Goal: Task Accomplishment & Management: Use online tool/utility

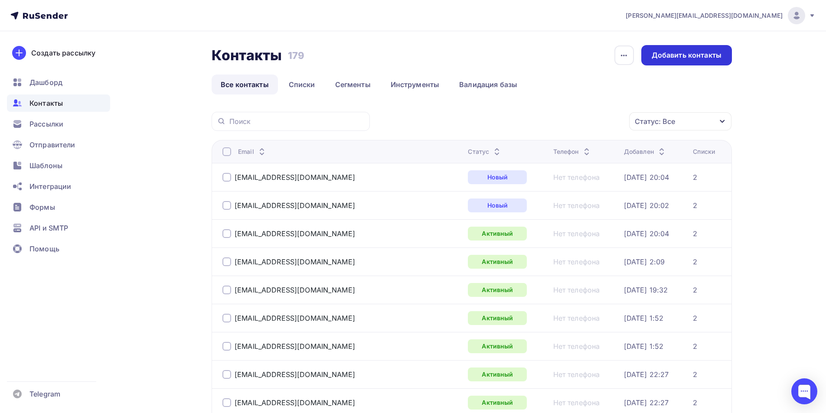
click at [687, 51] on div "Добавить контакты" at bounding box center [687, 55] width 70 height 10
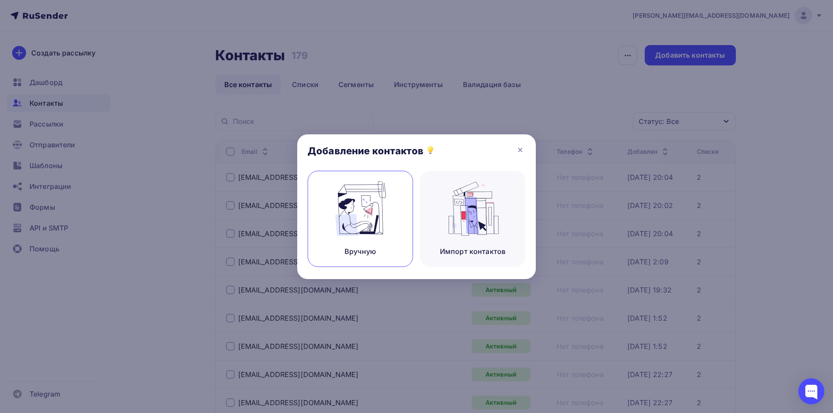
click at [355, 217] on img at bounding box center [360, 208] width 58 height 55
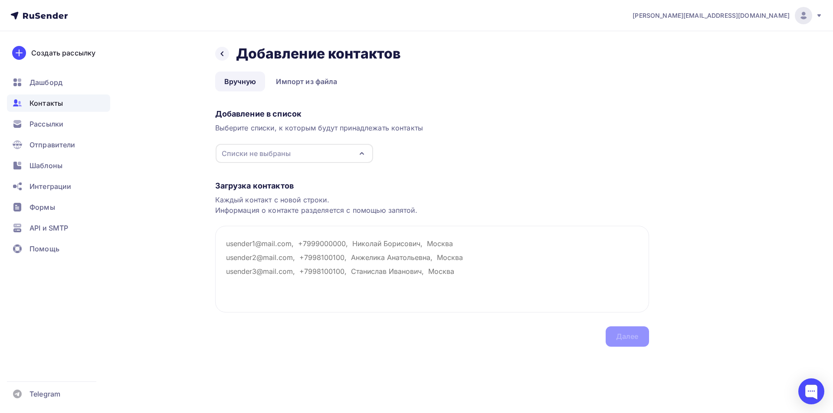
click at [296, 155] on div "Списки не выбраны" at bounding box center [294, 153] width 157 height 19
click at [244, 188] on div "2" at bounding box center [294, 186] width 140 height 10
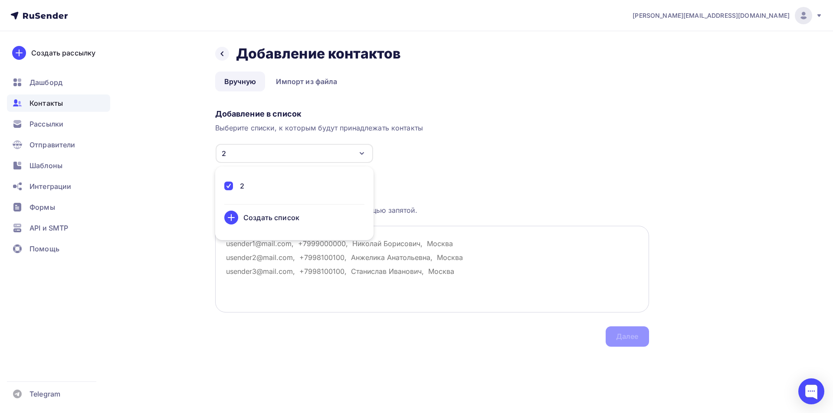
click at [424, 234] on textarea at bounding box center [432, 269] width 434 height 87
paste textarea "[EMAIL_ADDRESS][DOMAIN_NAME]"
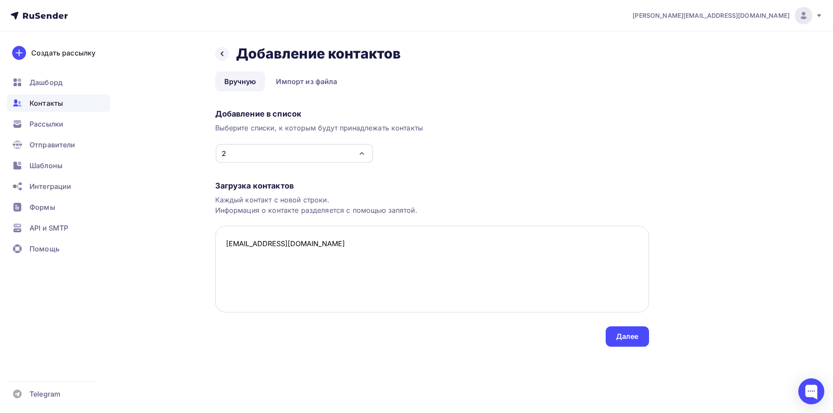
paste textarea "[EMAIL_ADDRESS][DOMAIN_NAME]"
type textarea "[EMAIL_ADDRESS][DOMAIN_NAME] [EMAIL_ADDRESS][DOMAIN_NAME]"
click at [640, 334] on div "Далее" at bounding box center [626, 337] width 43 height 20
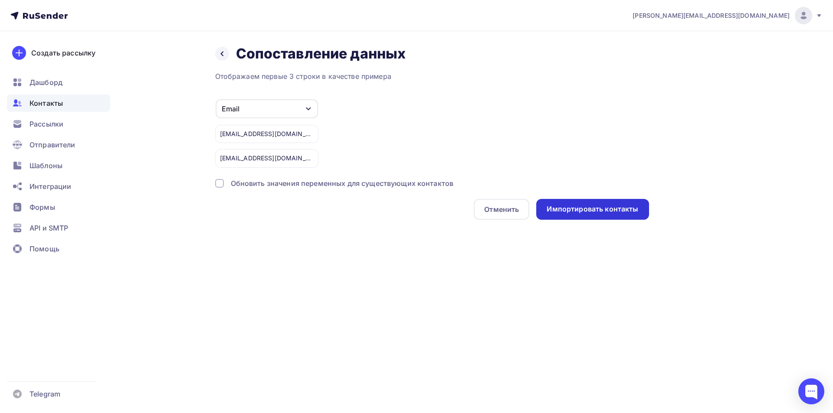
click at [587, 212] on div "Импортировать контакты" at bounding box center [592, 209] width 92 height 10
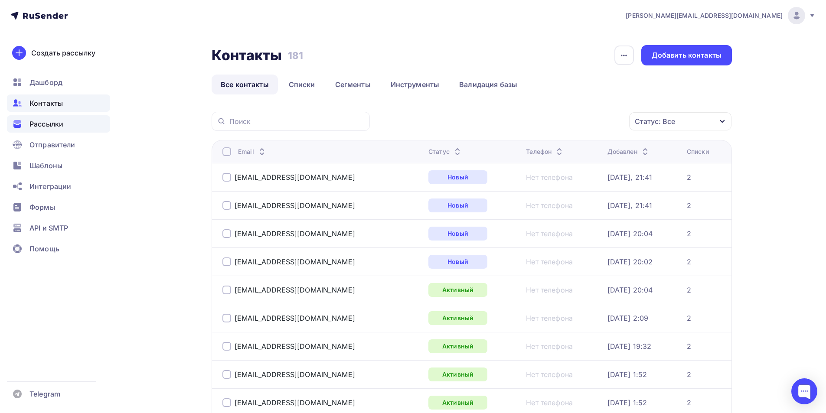
click at [52, 124] on span "Рассылки" at bounding box center [46, 124] width 34 height 10
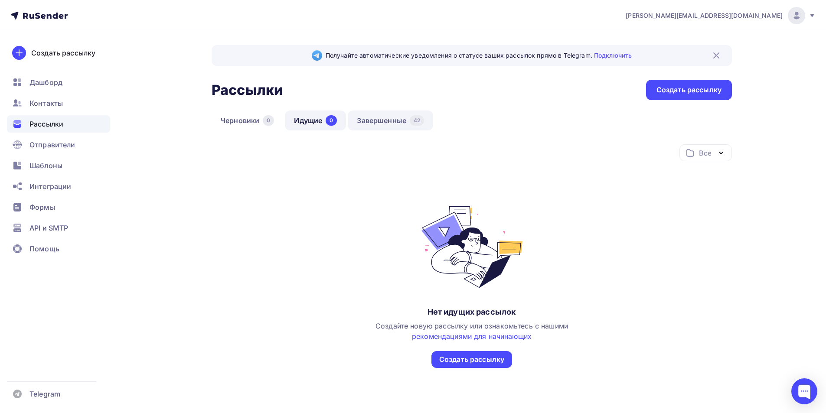
click at [391, 115] on link "Завершенные 42" at bounding box center [390, 121] width 85 height 20
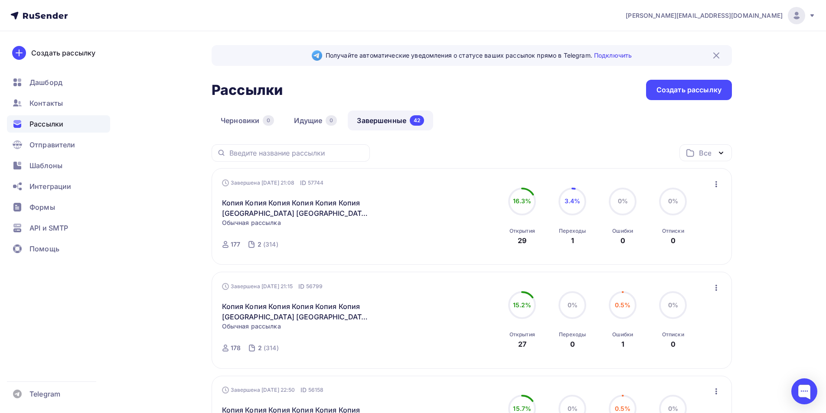
click at [717, 186] on icon "button" at bounding box center [717, 184] width 2 height 6
click at [680, 246] on div "Копировать в новую" at bounding box center [676, 241] width 89 height 10
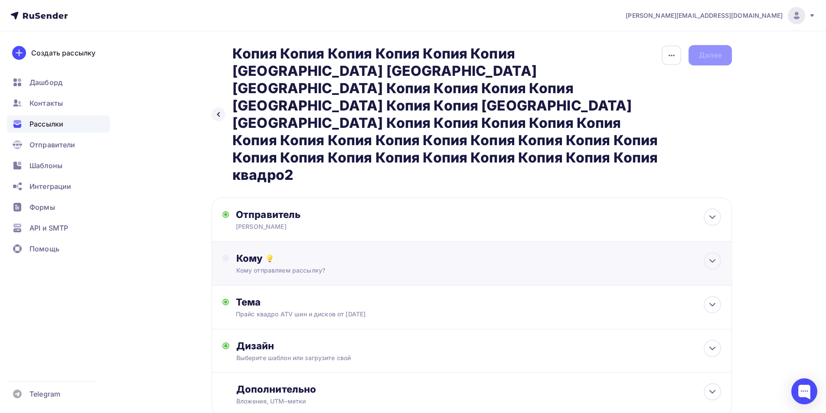
click at [351, 252] on div "Кому" at bounding box center [478, 258] width 485 height 12
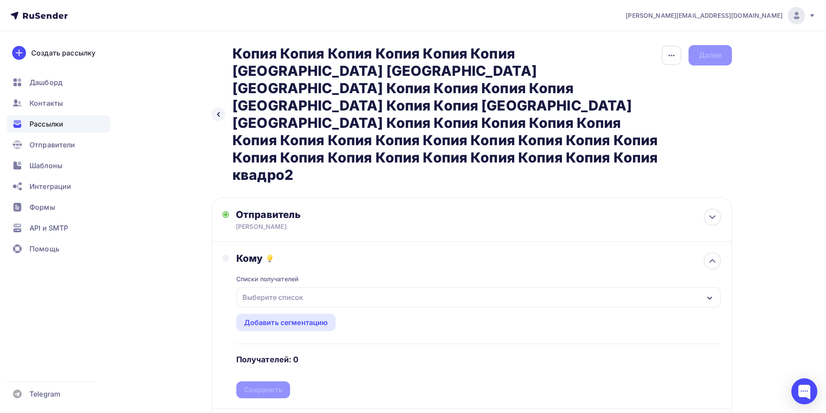
click at [297, 290] on div "Выберите список" at bounding box center [273, 298] width 68 height 16
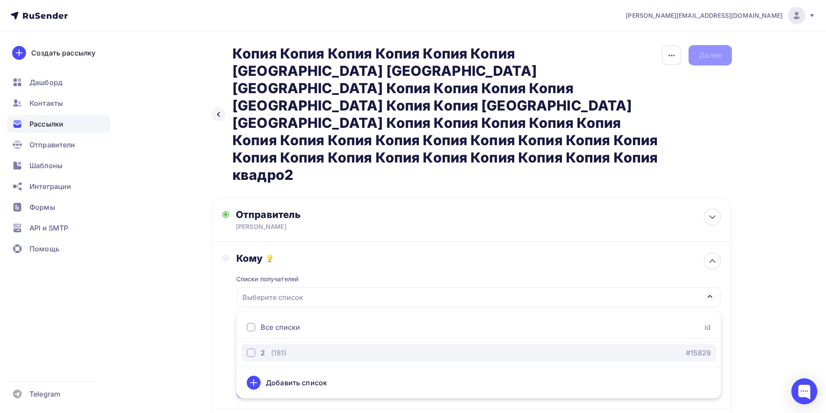
click at [261, 348] on div "2" at bounding box center [263, 353] width 4 height 10
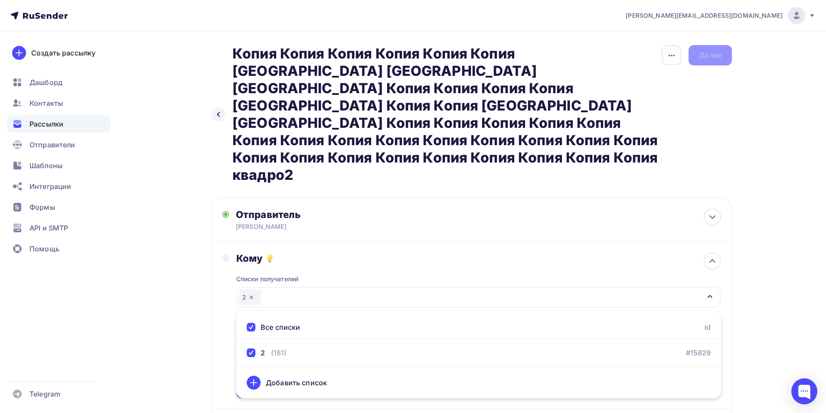
click at [233, 282] on div "Кому Списки получателей 2 Все списки id 2 (181) #15829 Добавить список Добавить…" at bounding box center [471, 325] width 499 height 146
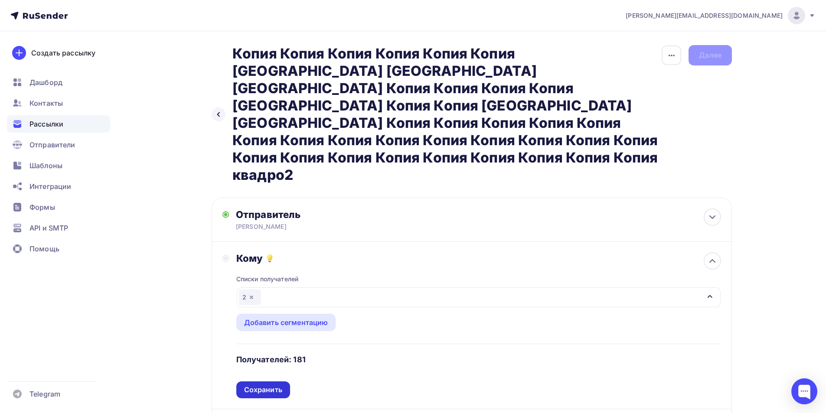
click at [259, 385] on div "Сохранить" at bounding box center [263, 390] width 38 height 10
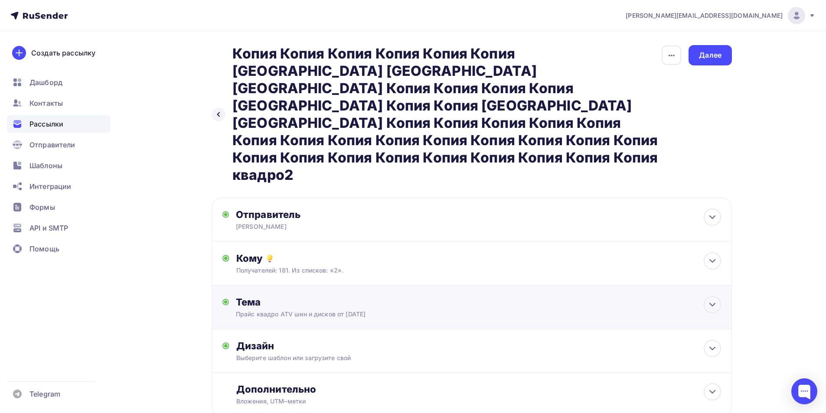
click at [346, 310] on div "Прайс квадро ATV шин и дисков от 02.09.2025" at bounding box center [313, 314] width 154 height 9
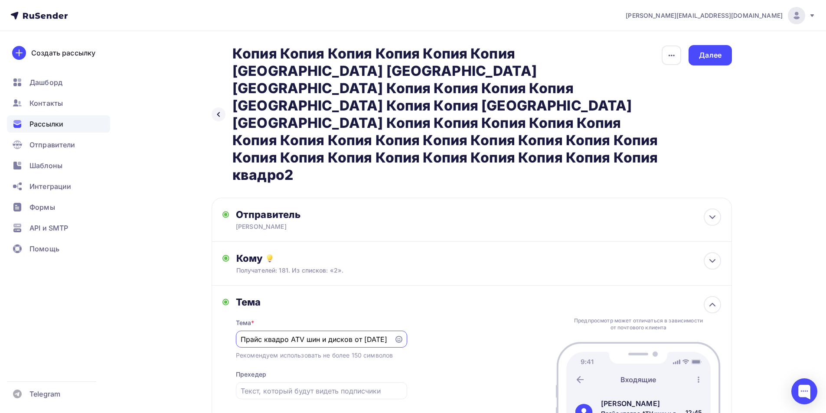
scroll to position [0, 12]
drag, startPoint x: 360, startPoint y: 289, endPoint x: 353, endPoint y: 290, distance: 6.1
click at [353, 334] on input "Прайс квадро ATV шин и дисков от 02.09.2025" at bounding box center [315, 339] width 148 height 10
type input "Прайс квадро ATV шин и дисков от 15.09.2025"
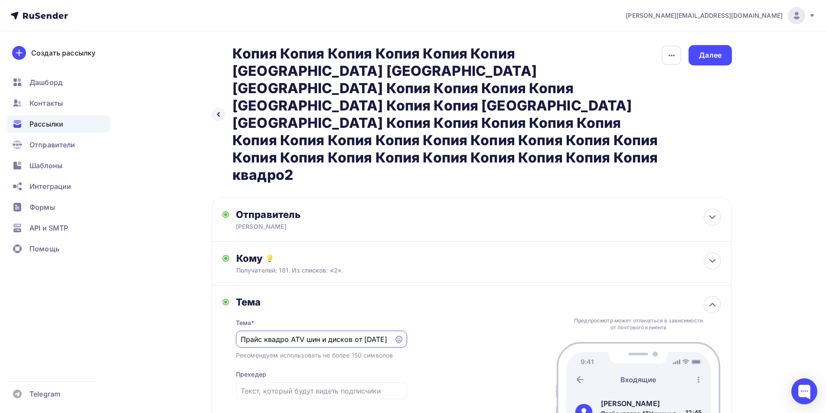
click at [381, 296] on div "Тема" at bounding box center [321, 302] width 171 height 12
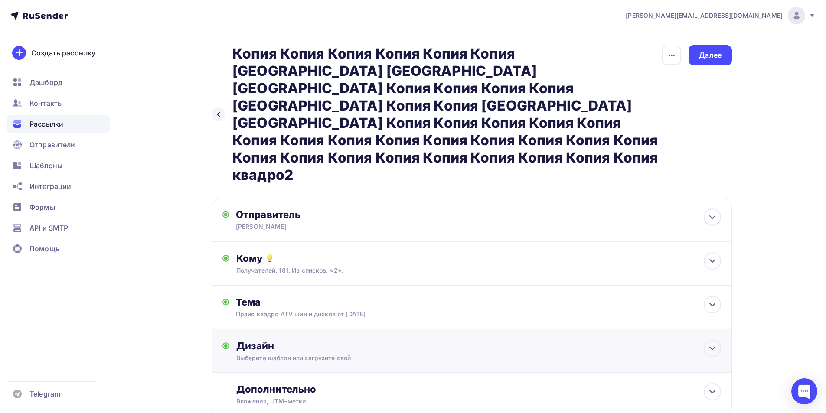
click at [316, 354] on div "Выберите шаблон или загрузите свой" at bounding box center [454, 358] width 437 height 9
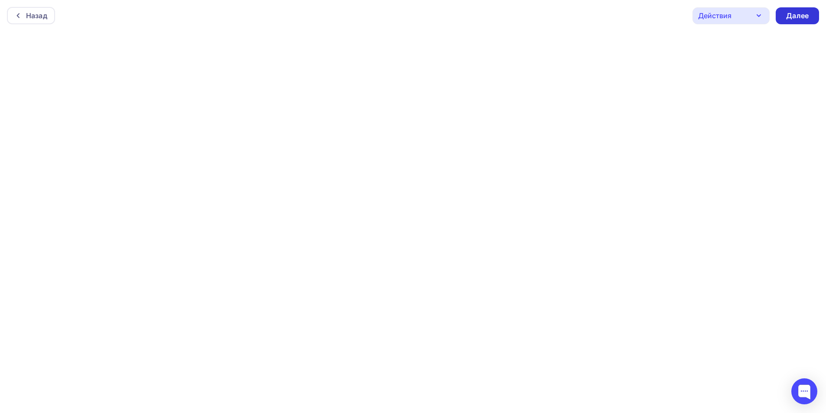
click at [802, 20] on div "Далее" at bounding box center [797, 16] width 23 height 10
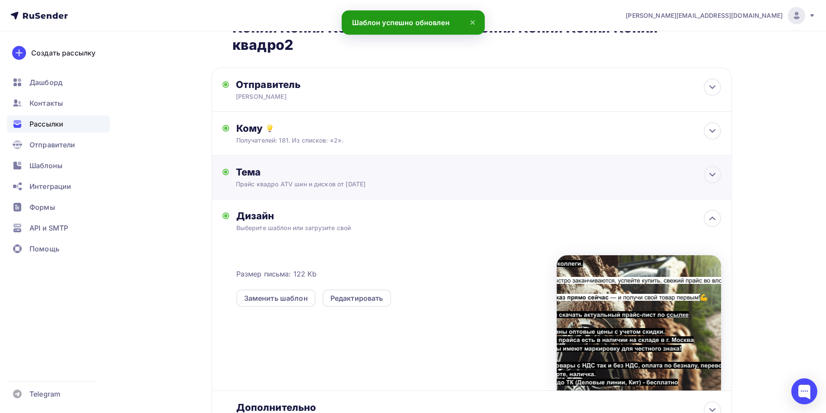
scroll to position [156, 0]
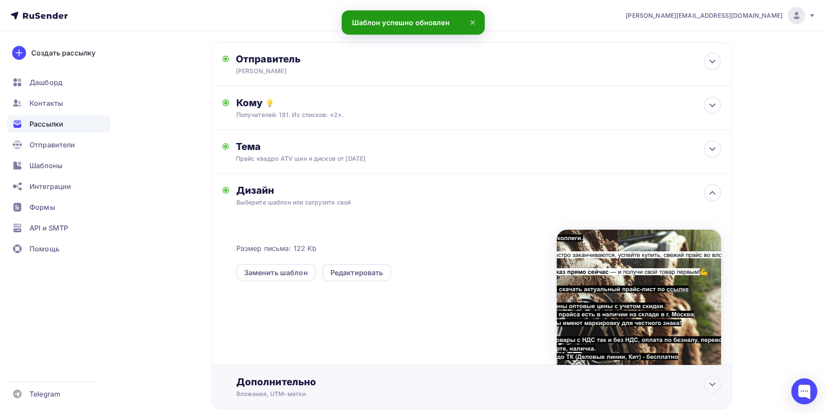
click at [525, 376] on div "Дополнительно" at bounding box center [478, 382] width 485 height 12
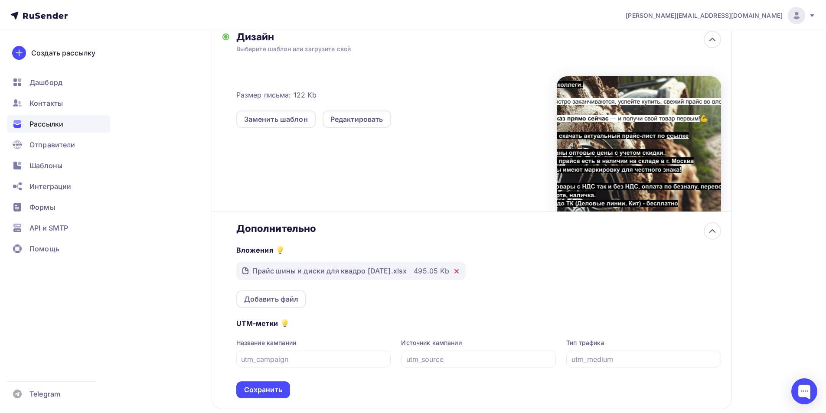
click at [460, 268] on icon at bounding box center [456, 271] width 7 height 7
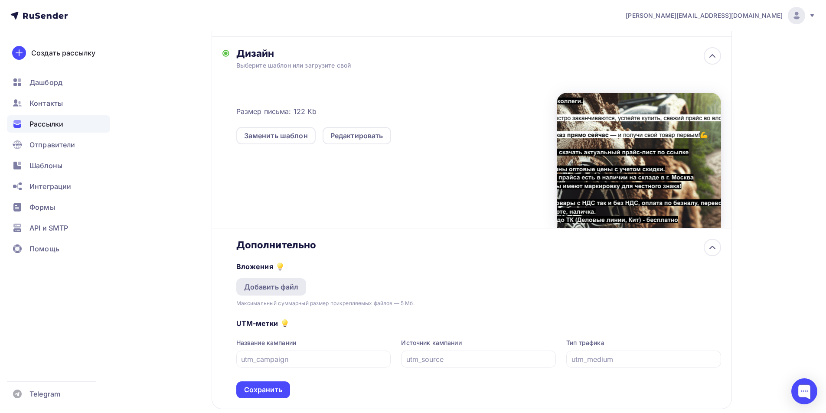
click at [295, 282] on div "Добавить файл" at bounding box center [271, 287] width 55 height 10
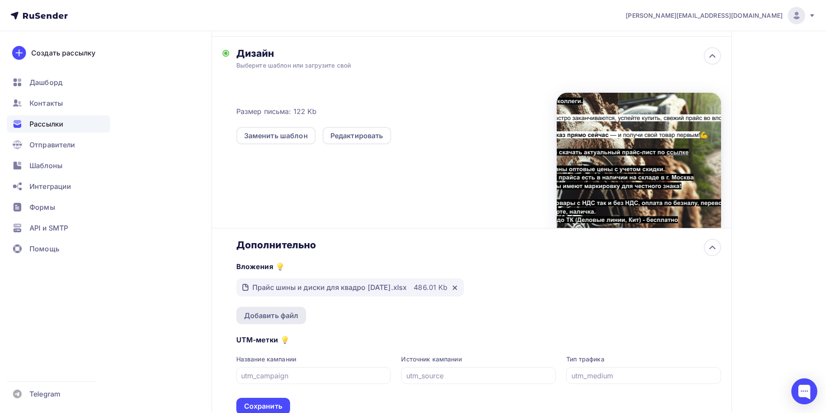
scroll to position [309, 0]
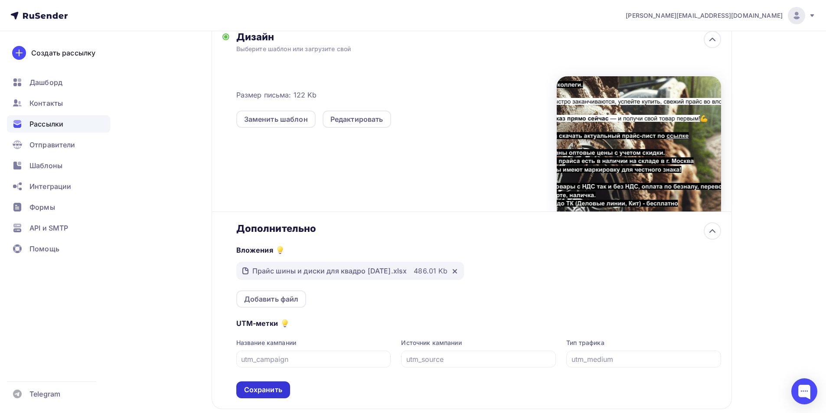
click at [271, 385] on div "Сохранить" at bounding box center [263, 390] width 38 height 10
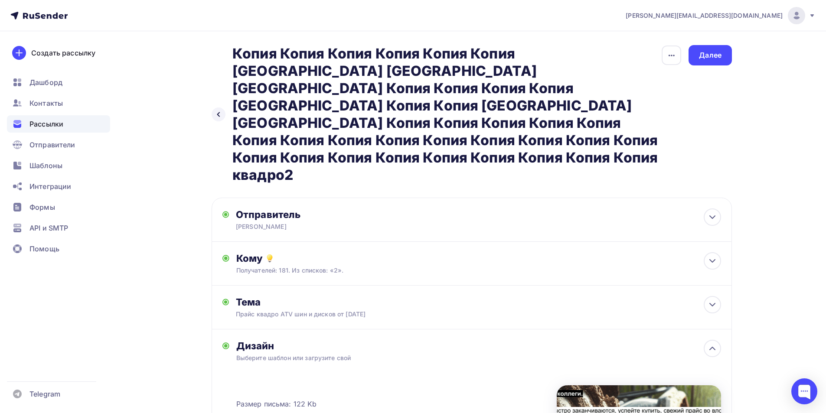
scroll to position [156, 0]
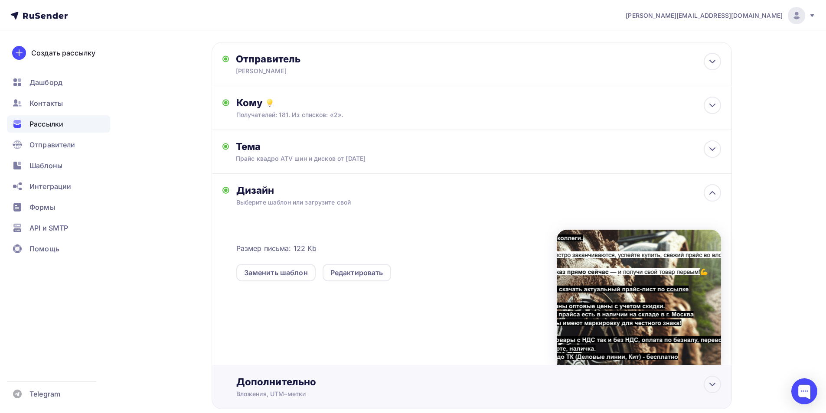
click at [389, 376] on div "Дополнительно Вложения, UTM–метки Вложения Прайс шины и диски для квадро 15.09.…" at bounding box center [478, 387] width 485 height 23
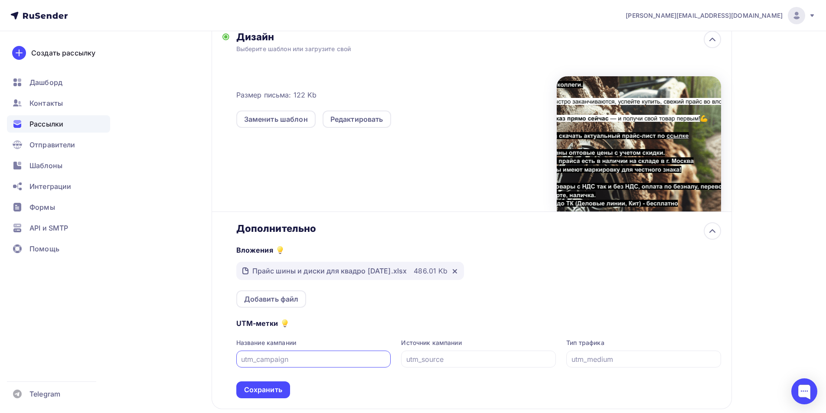
click at [451, 376] on div "Назад Копия Копия Копия Копия Копия Копия Копия Копия Копия Копия Копия Копия К…" at bounding box center [472, 83] width 520 height 695
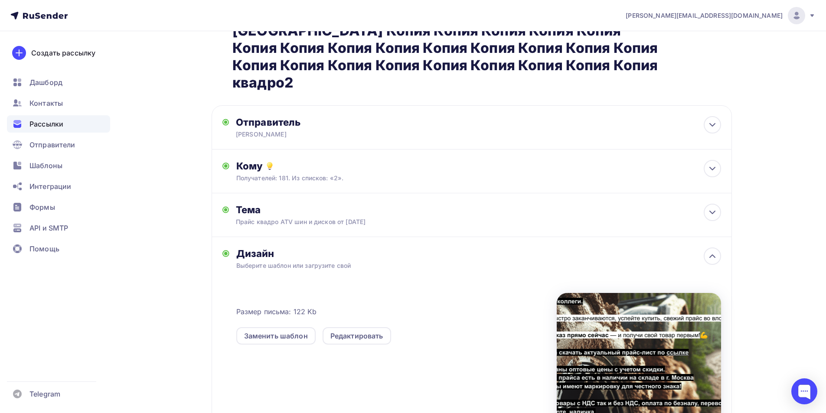
scroll to position [0, 0]
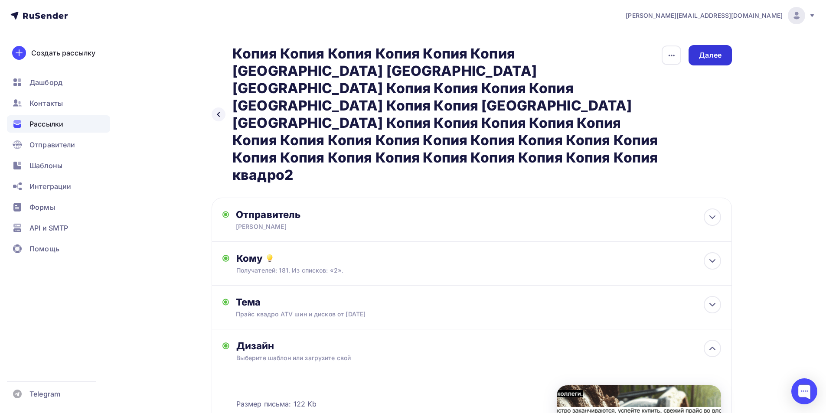
click at [705, 51] on div "Далее" at bounding box center [710, 55] width 23 height 10
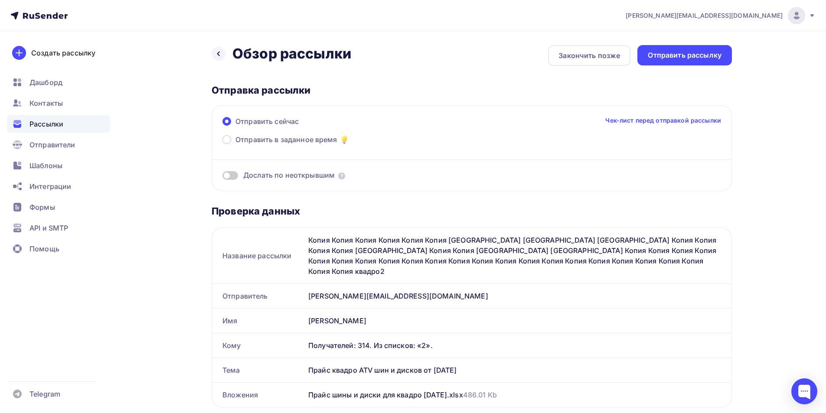
click at [705, 51] on div "Отправить рассылку" at bounding box center [685, 55] width 74 height 10
